Goal: Find specific page/section: Find specific page/section

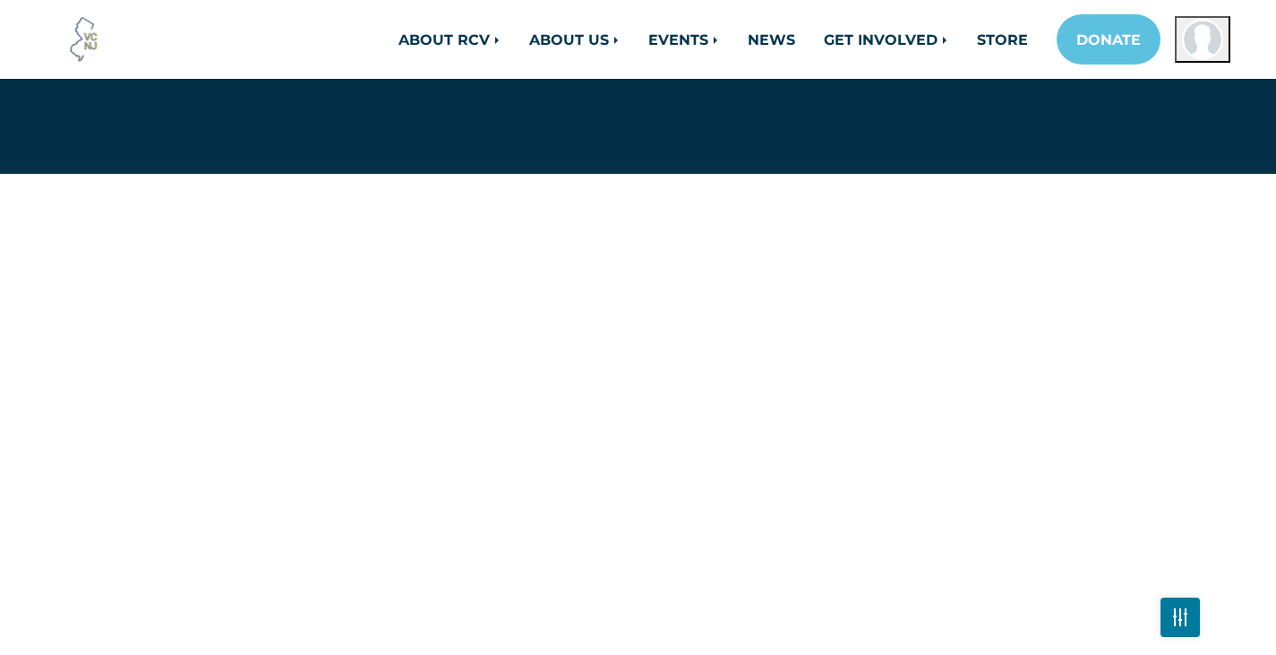
scroll to position [179, 0]
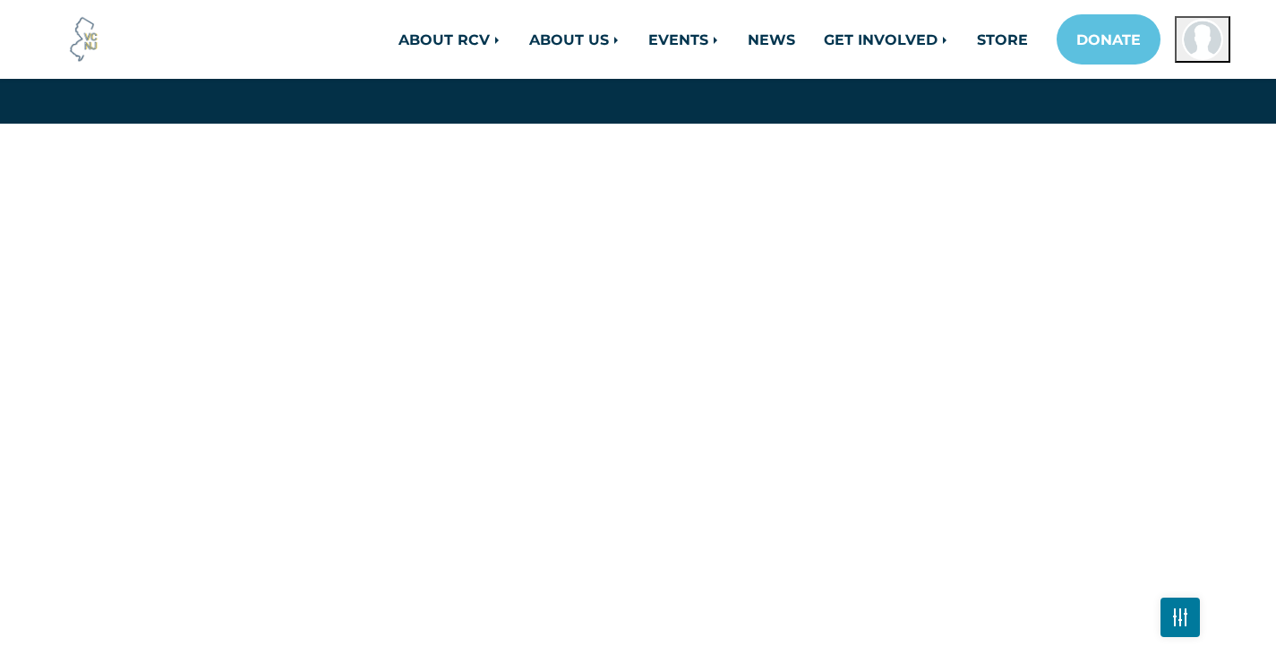
scroll to position [269, 0]
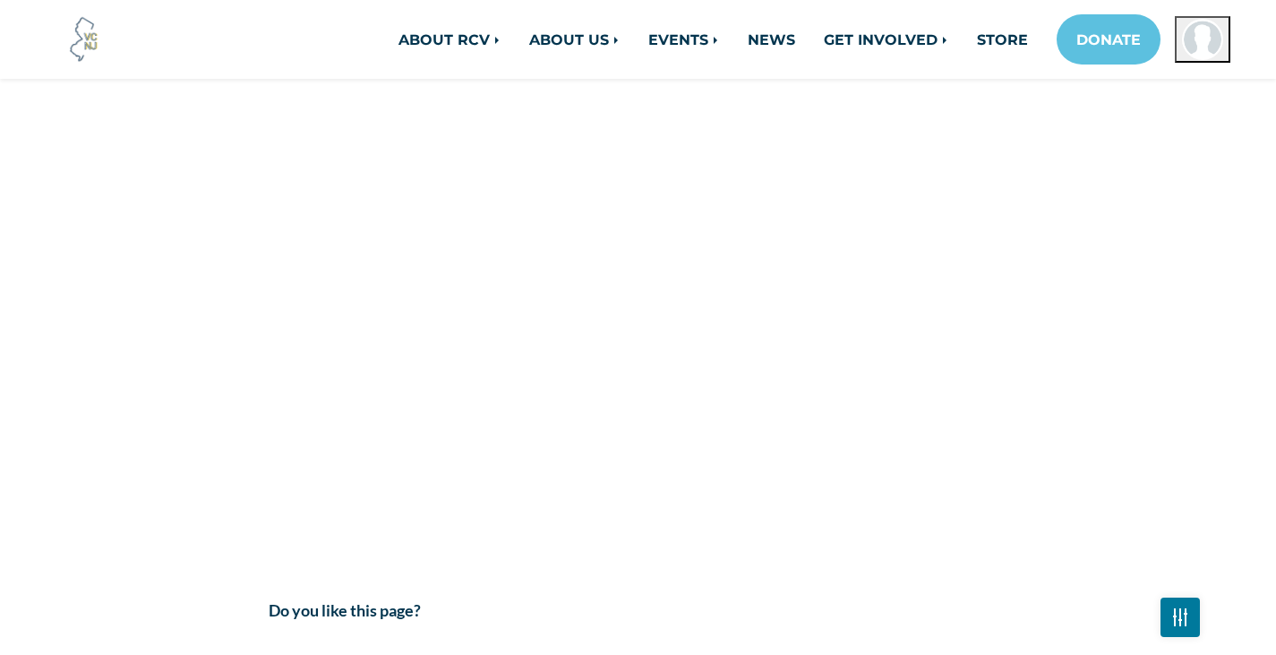
scroll to position [1523, 0]
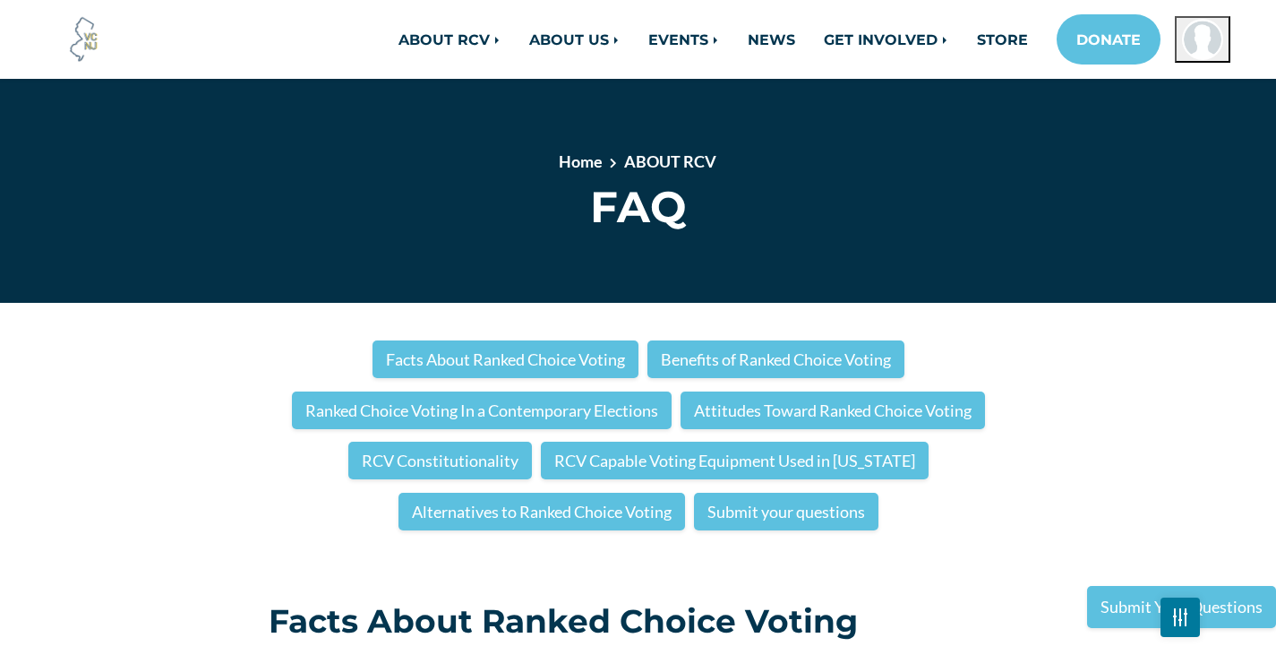
click at [1187, 619] on img at bounding box center [1180, 617] width 14 height 8
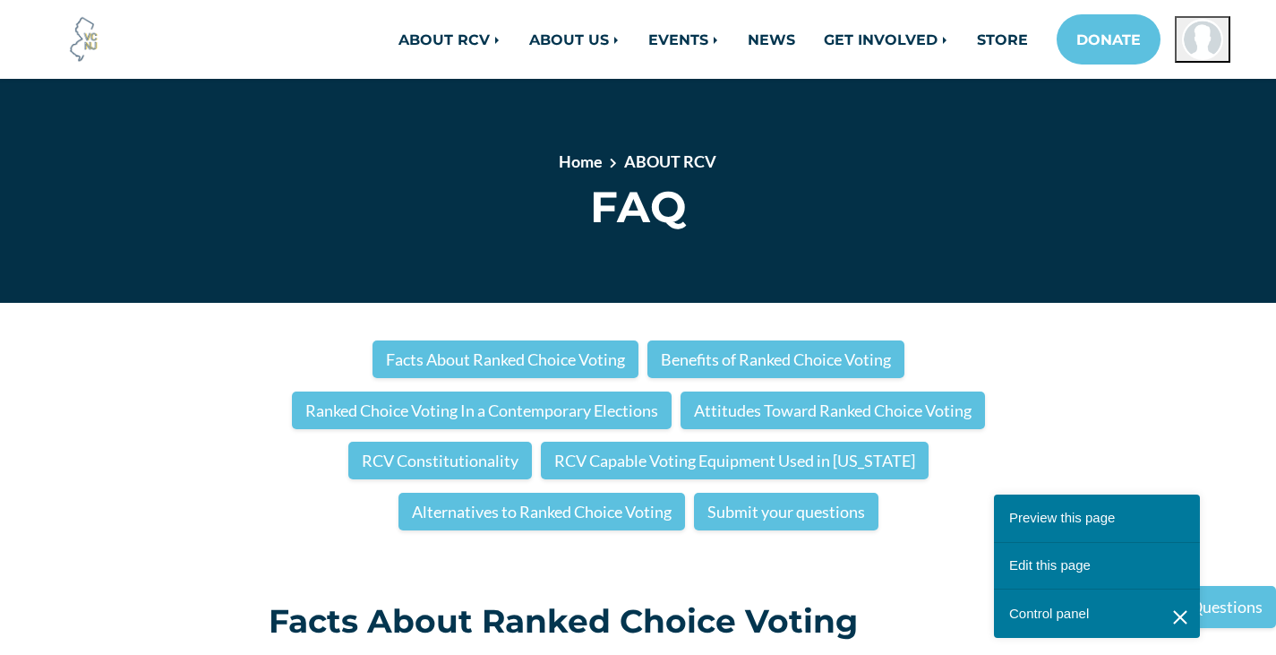
click at [1057, 562] on link "Edit this page" at bounding box center [1097, 566] width 206 height 48
